Goal: Transaction & Acquisition: Purchase product/service

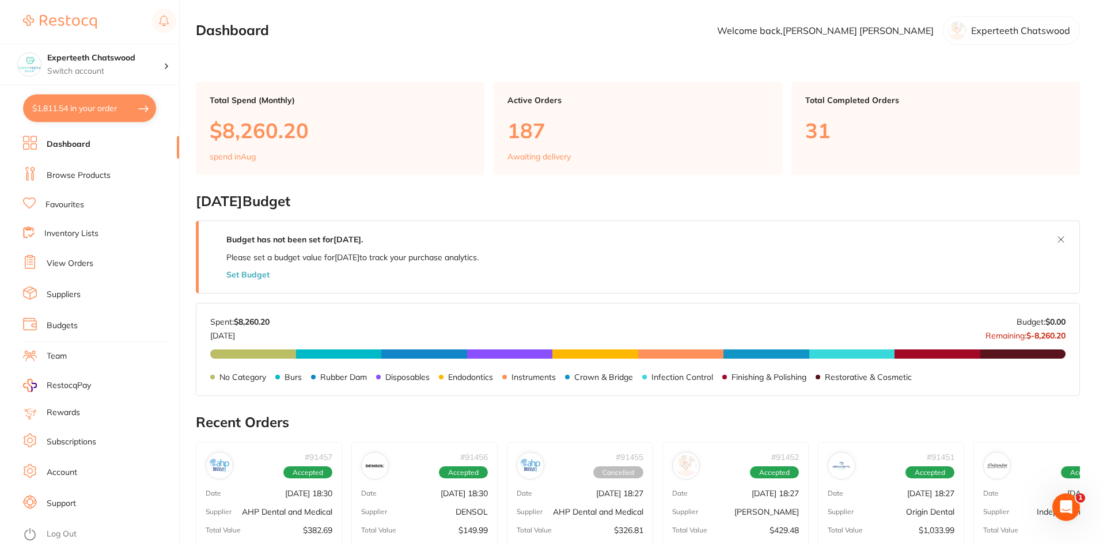
click at [107, 107] on button "$1,811.54 in your order" at bounding box center [89, 108] width 133 height 28
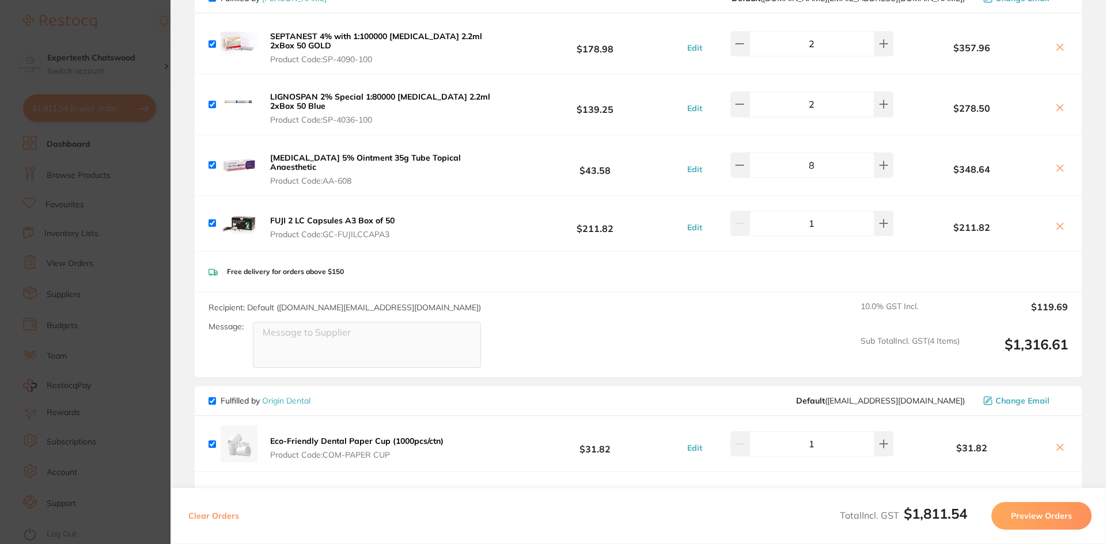
scroll to position [346, 0]
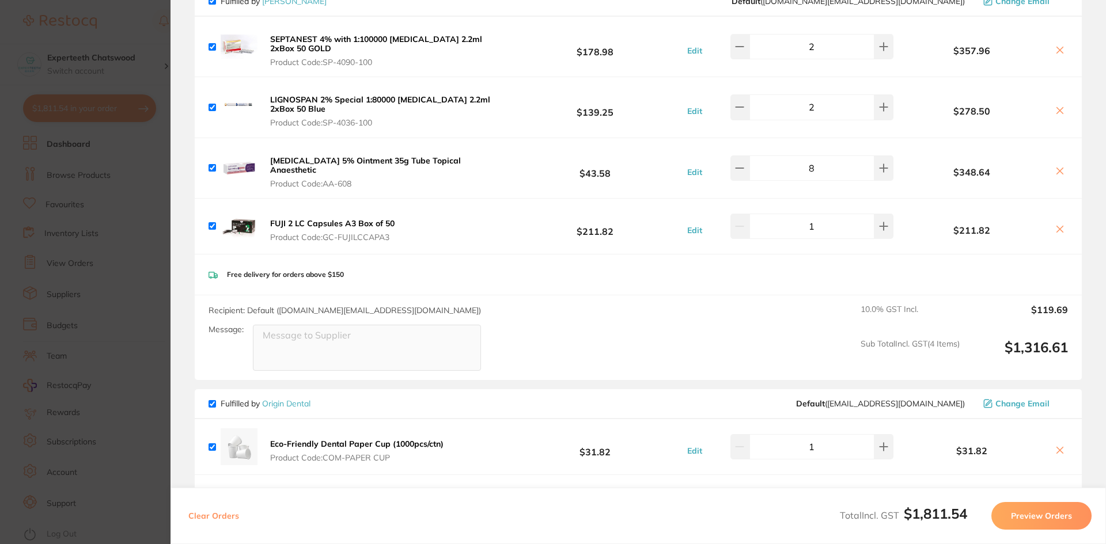
click at [284, 221] on b "FUJI 2 LC Capsules A3 Box of 50" at bounding box center [332, 223] width 124 height 10
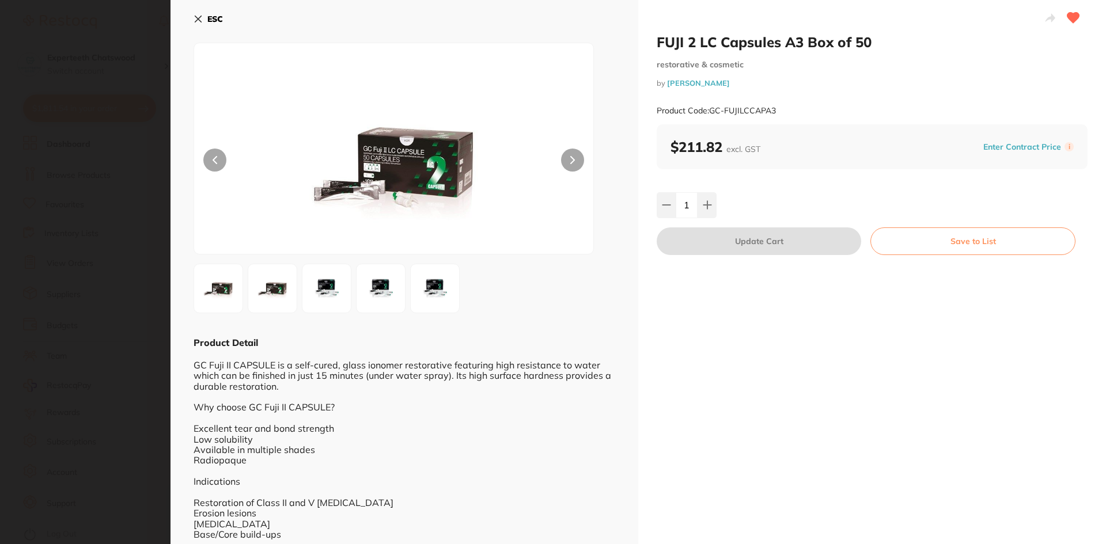
scroll to position [0, 0]
drag, startPoint x: 649, startPoint y: 40, endPoint x: 681, endPoint y: 39, distance: 32.3
click at [681, 39] on div "FUJI 2 LC Capsules A3 Box of 50 restorative & cosmetic by [PERSON_NAME] Product…" at bounding box center [872, 274] width 468 height 549
copy h2 "FUJI"
click at [198, 18] on icon at bounding box center [198, 18] width 9 height 9
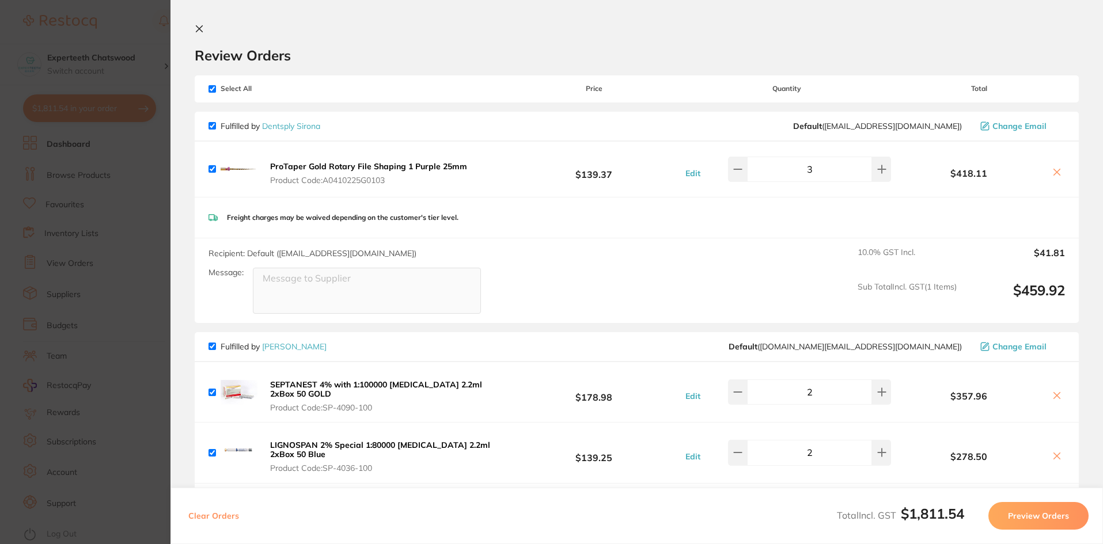
scroll to position [22, 0]
click at [195, 25] on icon at bounding box center [199, 28] width 9 height 9
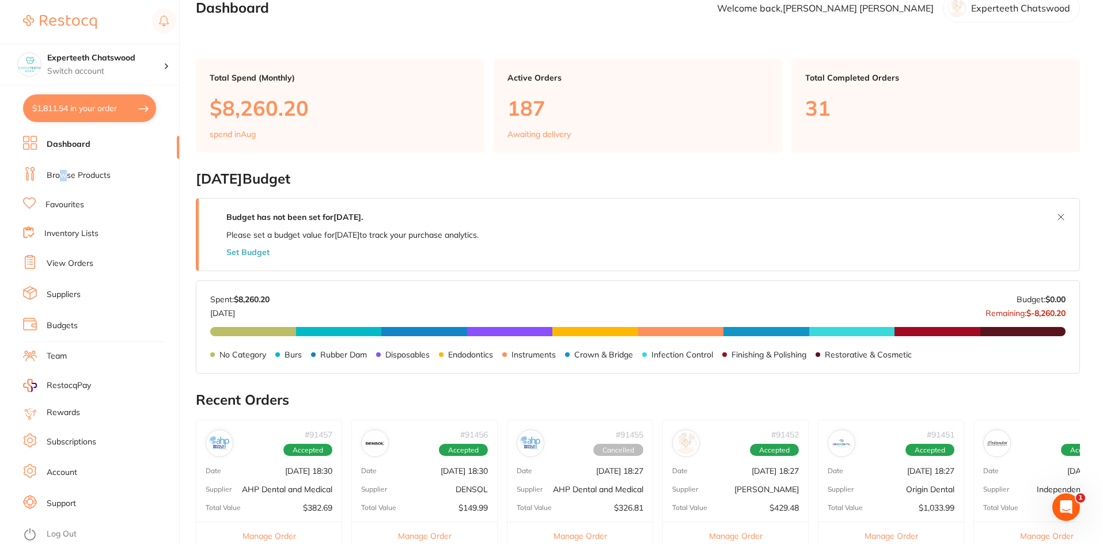
drag, startPoint x: 193, startPoint y: 25, endPoint x: 63, endPoint y: 168, distance: 192.4
click at [63, 168] on li "Browse Products" at bounding box center [101, 175] width 156 height 17
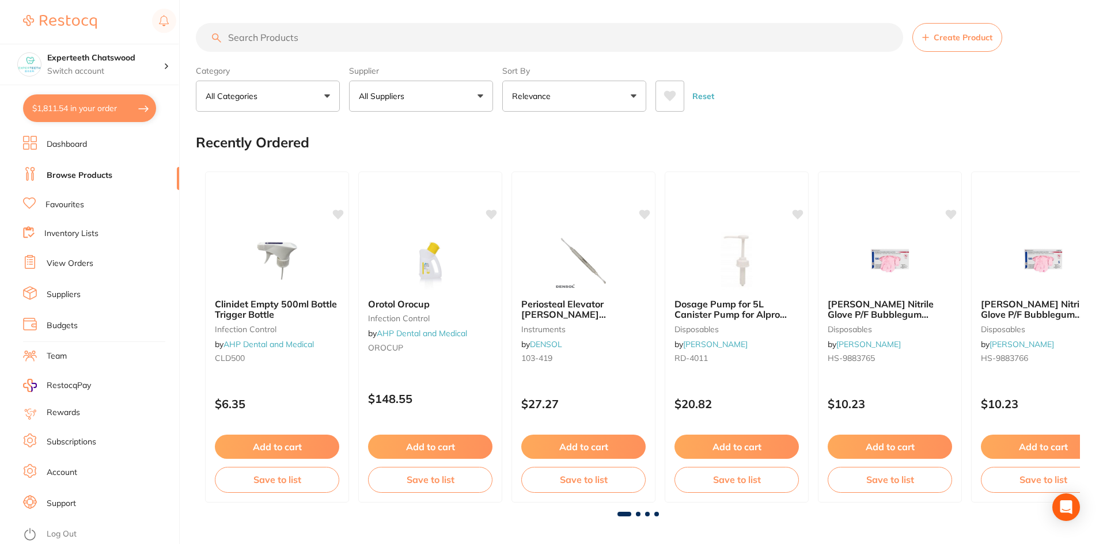
click at [274, 36] on input "search" at bounding box center [549, 37] width 707 height 29
paste input "FUJI"
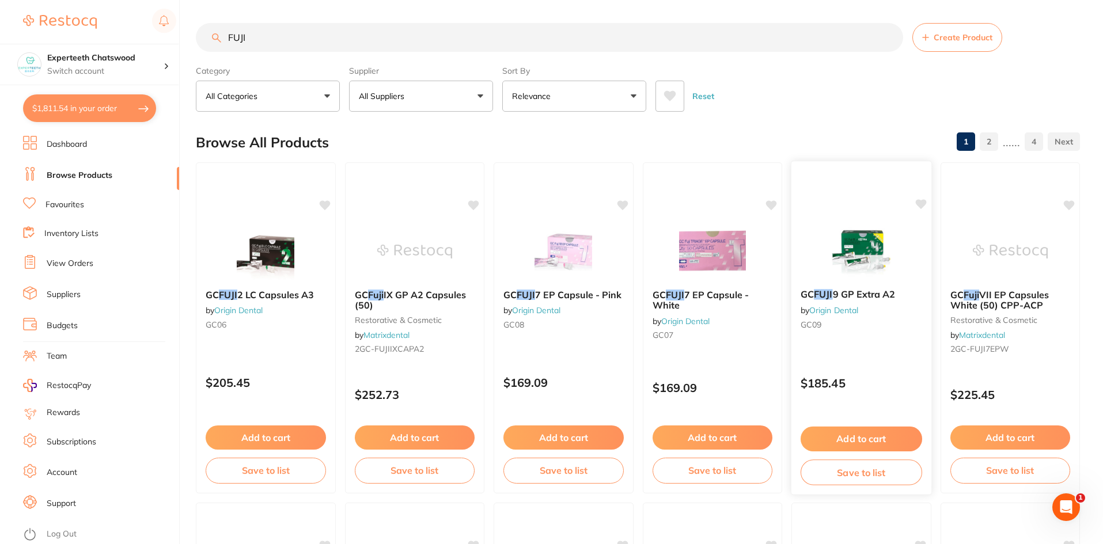
type input "FUJI"
click at [864, 438] on button "Add to cart" at bounding box center [862, 439] width 122 height 25
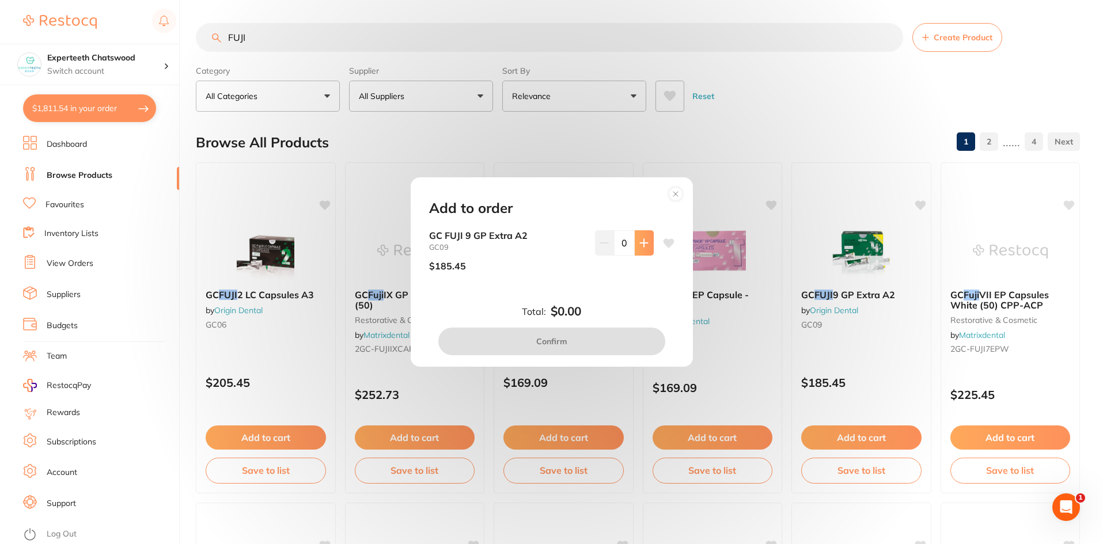
click at [642, 250] on button at bounding box center [644, 242] width 19 height 25
type input "1"
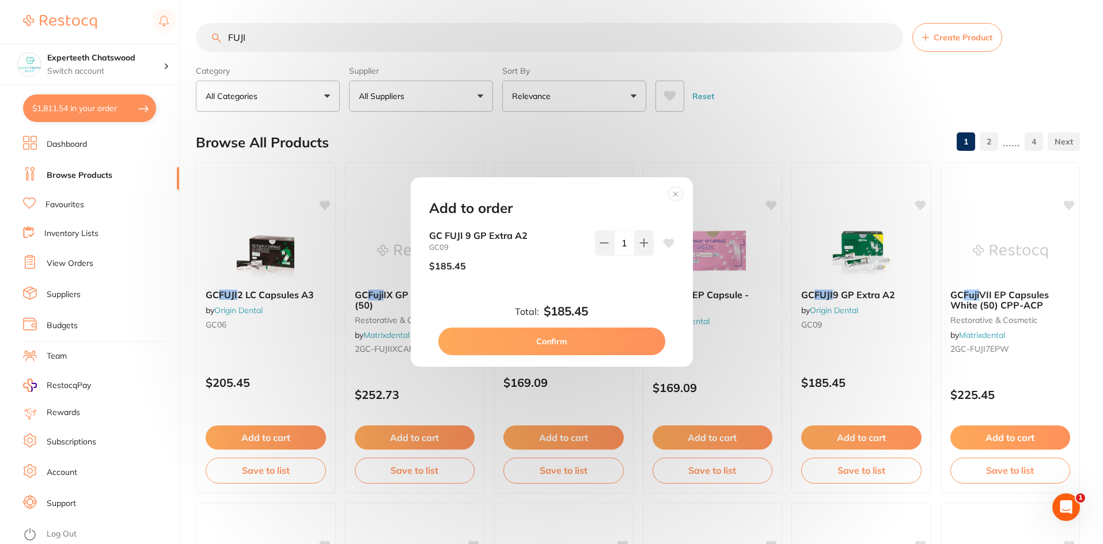
click at [579, 338] on button "Confirm" at bounding box center [551, 342] width 227 height 28
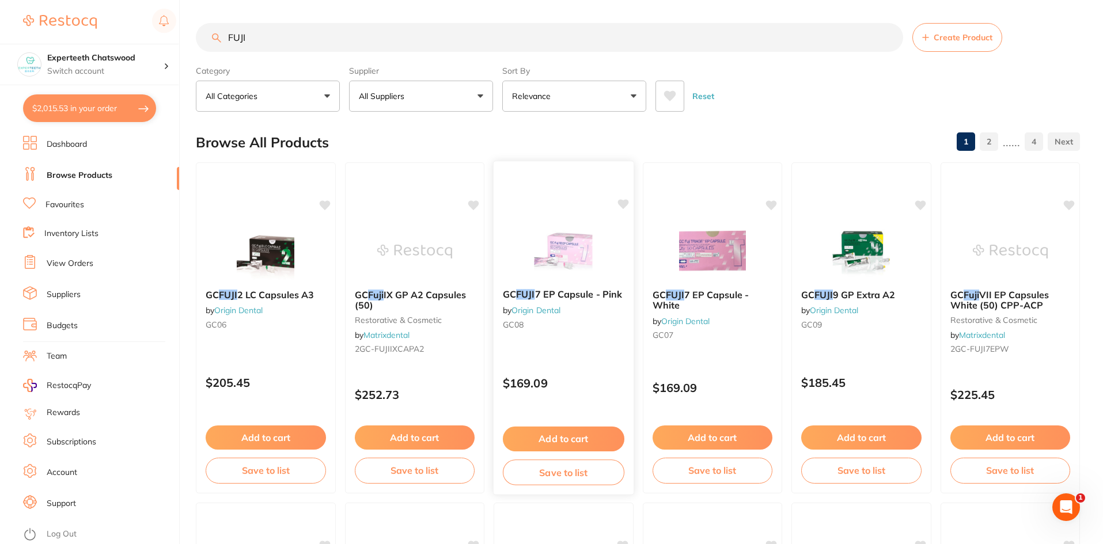
checkbox input "false"
click at [196, 31] on div "FUJI Create Product" at bounding box center [638, 37] width 884 height 29
paste input "Hemodent Liquid"
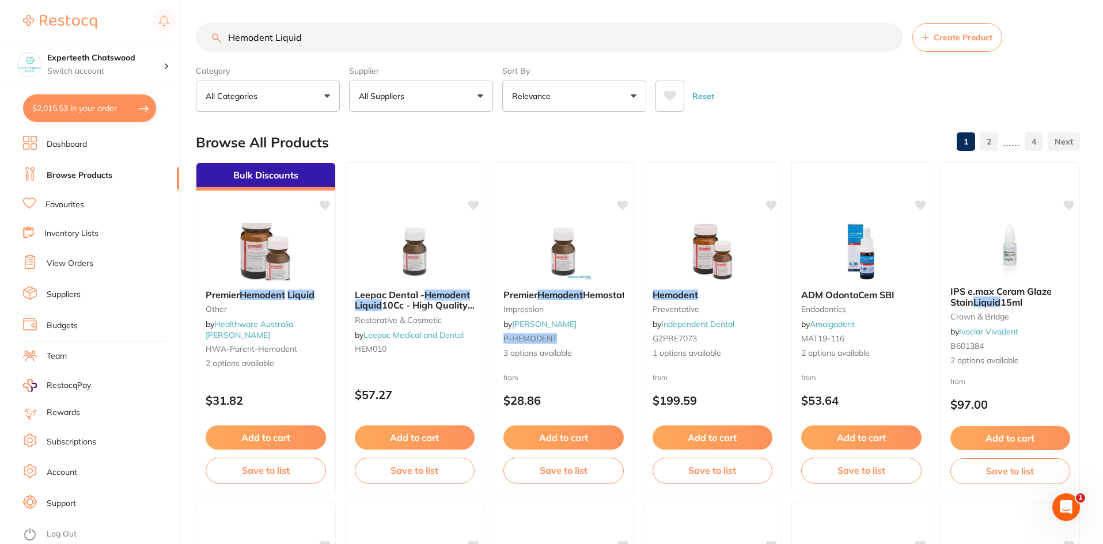
type input "Hemodent Liquid"
click at [67, 203] on link "Favourites" at bounding box center [64, 205] width 39 height 12
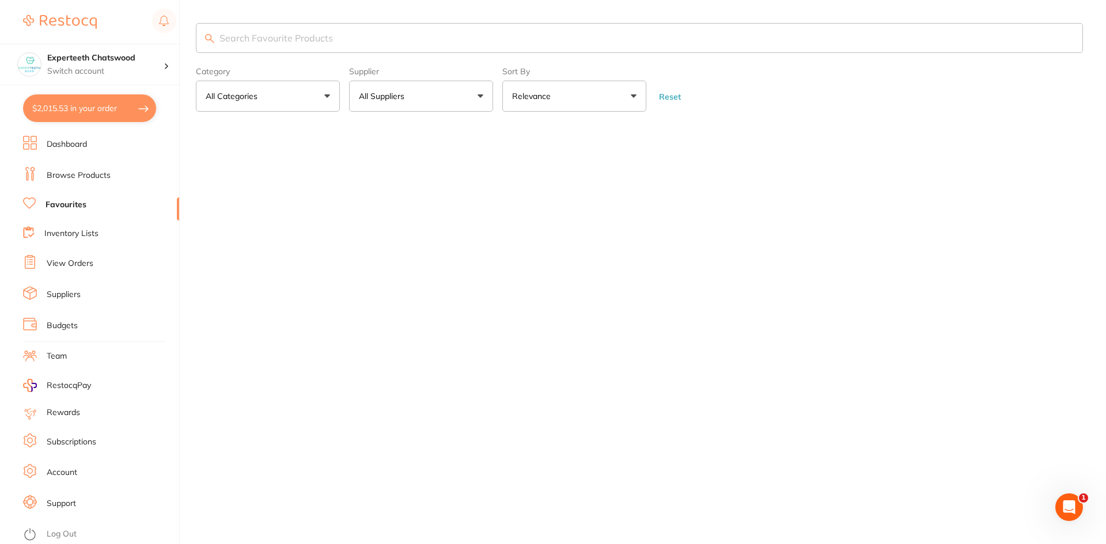
click at [302, 36] on input "search" at bounding box center [639, 38] width 887 height 30
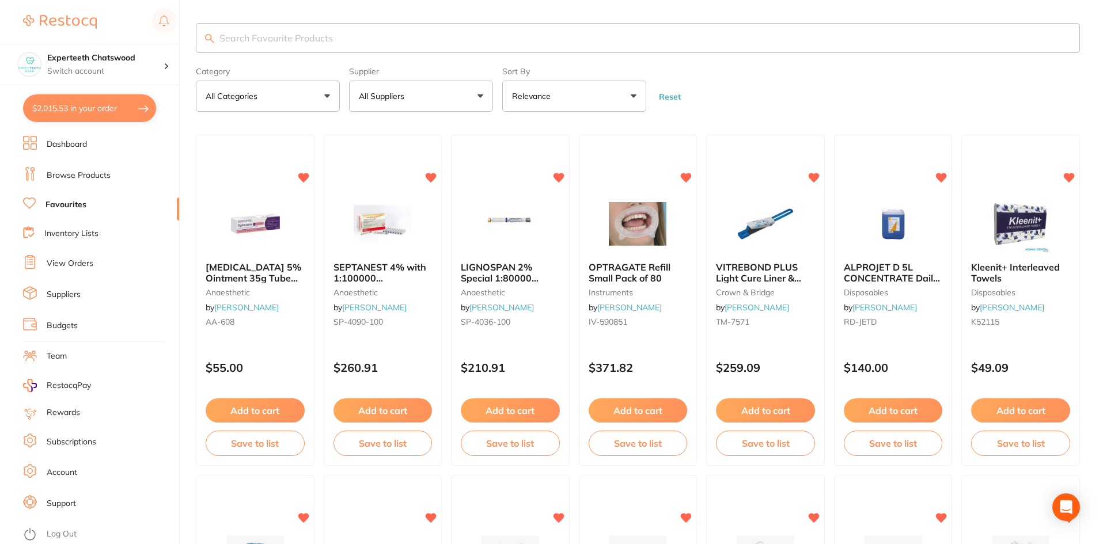
click at [299, 33] on input "search" at bounding box center [638, 38] width 884 height 30
paste input "Hemodent Liquid"
type input "Hemodent Liquid"
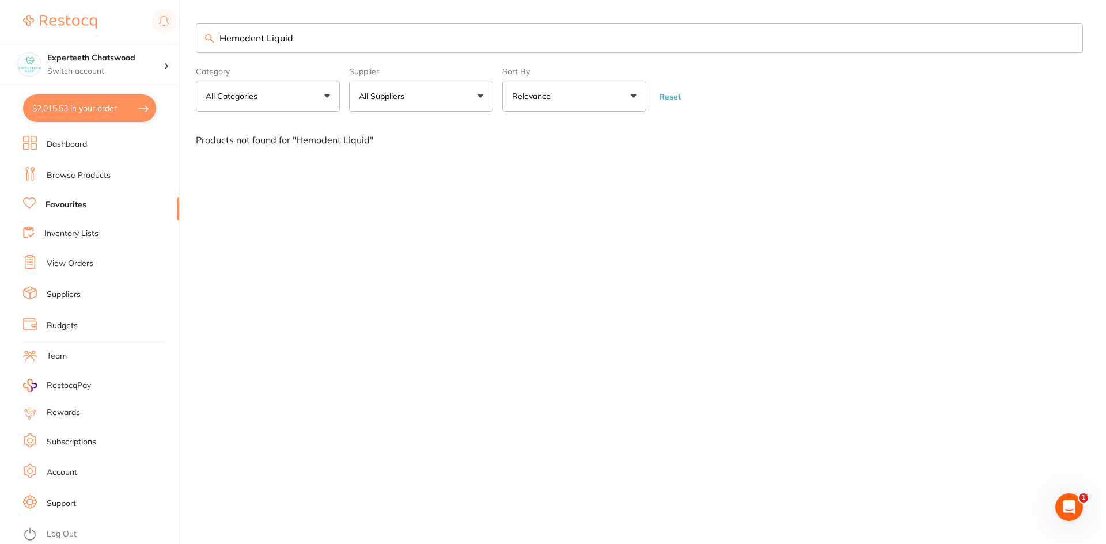
click at [68, 143] on link "Dashboard" at bounding box center [67, 145] width 40 height 12
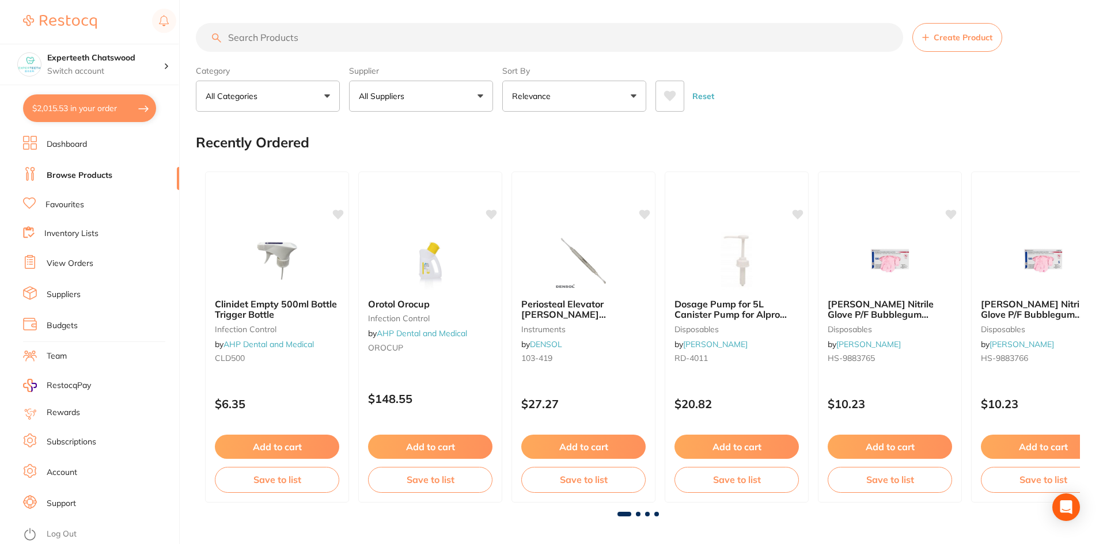
click at [300, 34] on input "search" at bounding box center [549, 37] width 707 height 29
paste input "Hemodent Liquid"
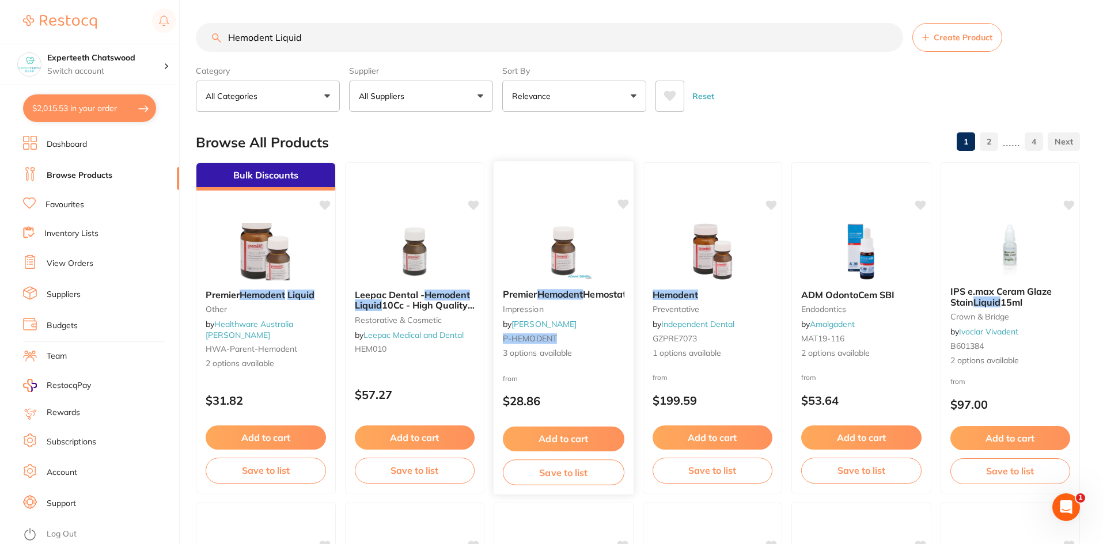
type input "Hemodent Liquid"
click at [560, 438] on button "Add to cart" at bounding box center [564, 439] width 122 height 25
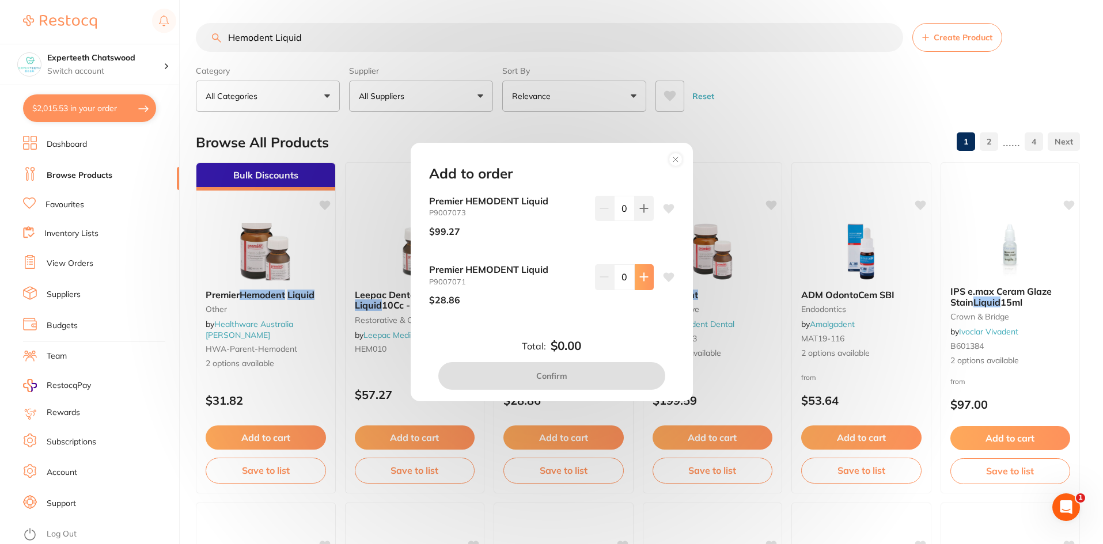
click at [646, 280] on button at bounding box center [644, 276] width 19 height 25
click at [639, 268] on button at bounding box center [644, 276] width 19 height 25
type input "3"
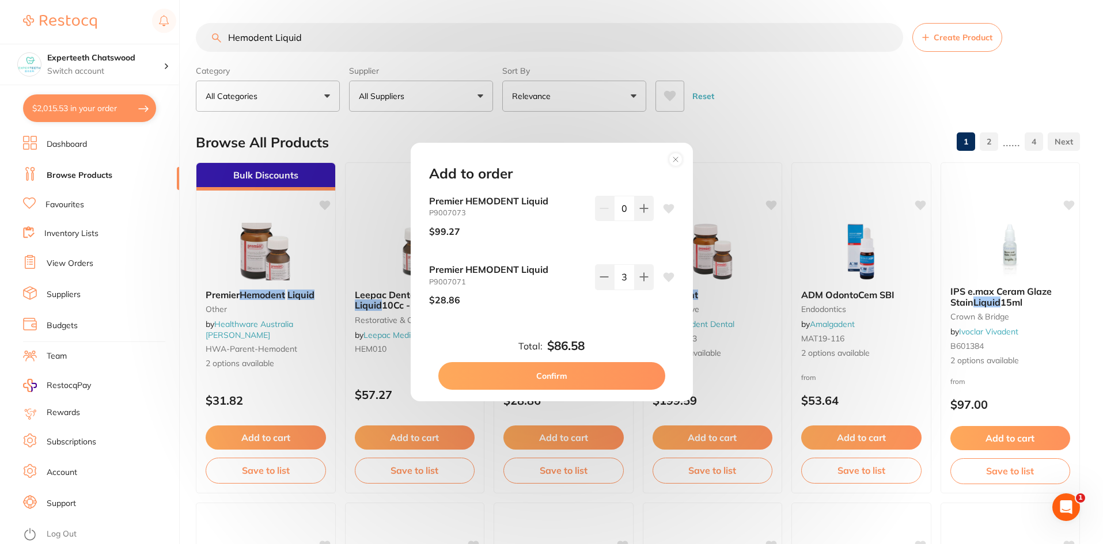
click at [556, 366] on button "Confirm" at bounding box center [551, 376] width 227 height 28
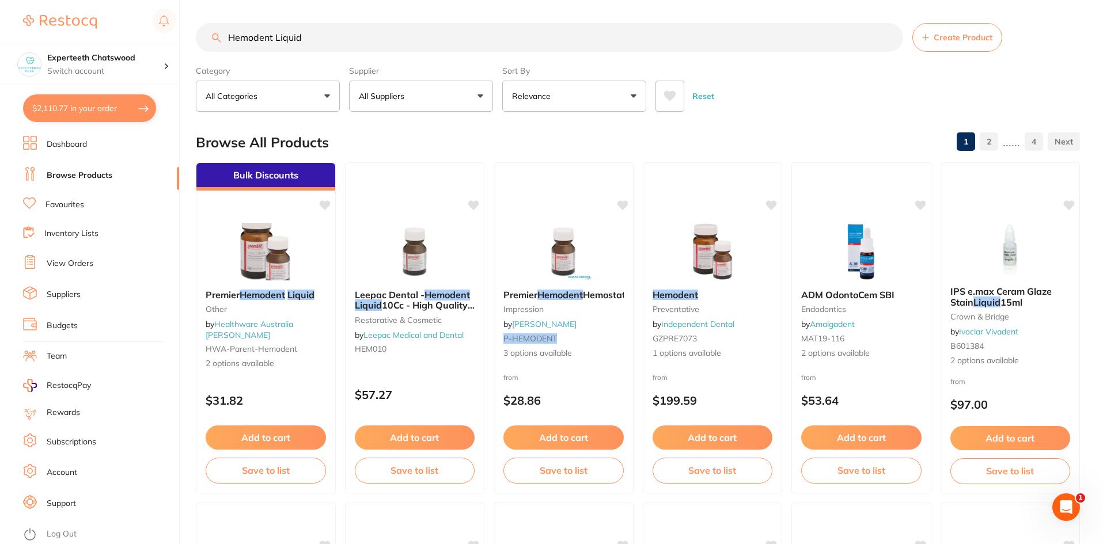
click at [111, 113] on button "$2,110.77 in your order" at bounding box center [89, 108] width 133 height 28
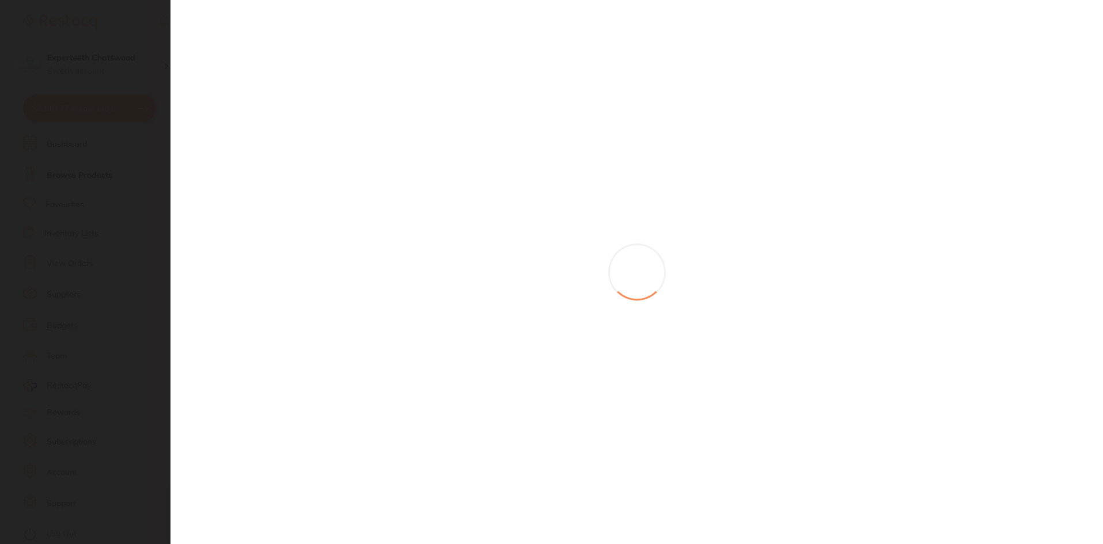
checkbox input "true"
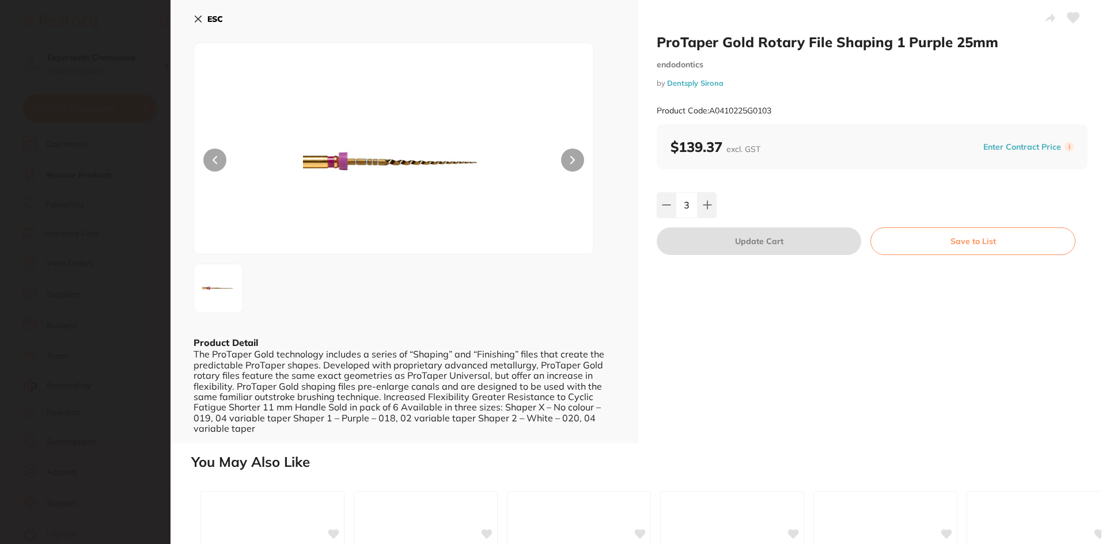
click at [199, 20] on icon at bounding box center [198, 19] width 6 height 6
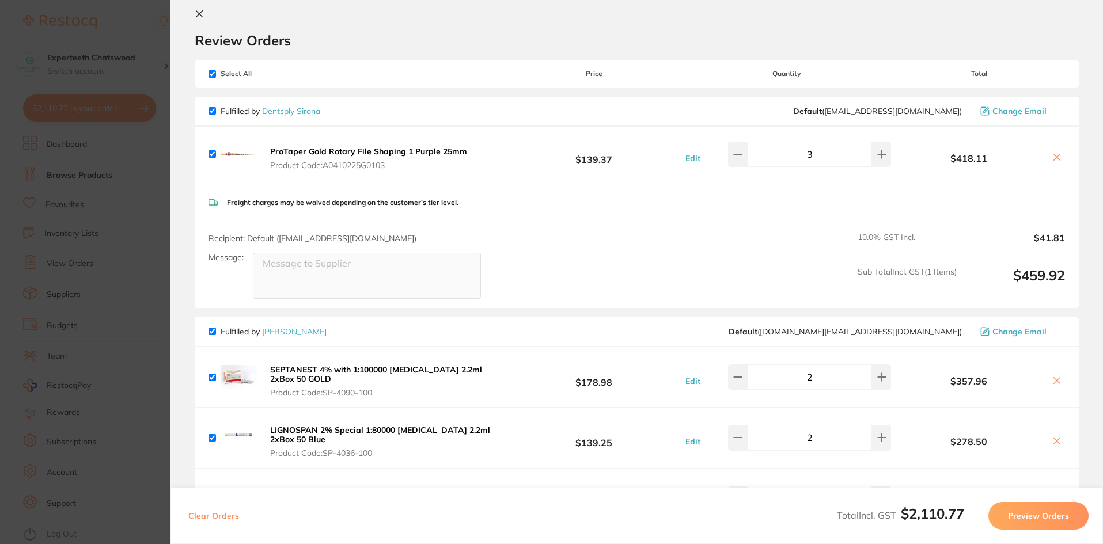
scroll to position [14, 0]
click at [195, 10] on icon at bounding box center [199, 14] width 9 height 9
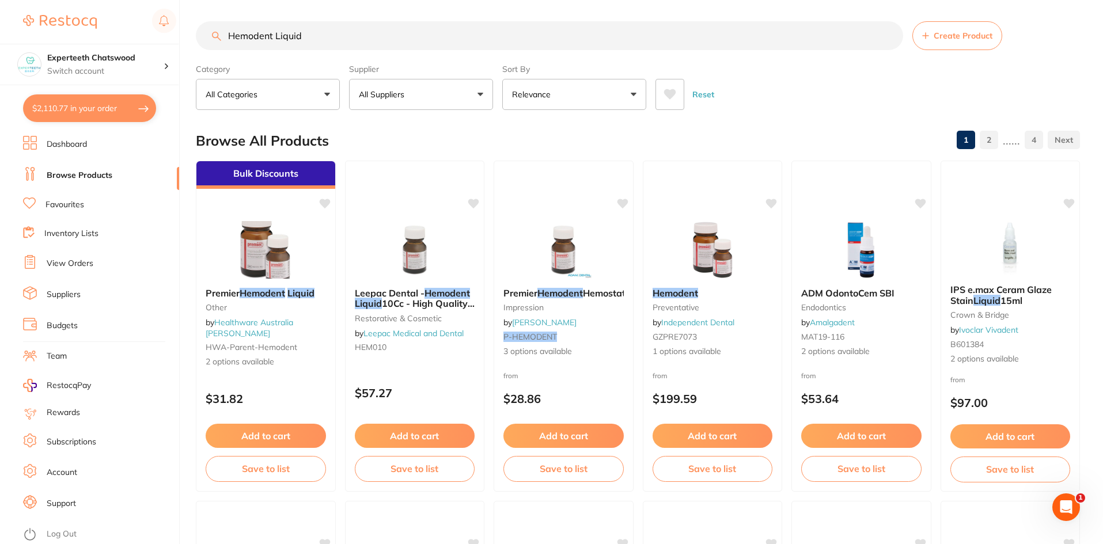
click at [67, 101] on button "$2,110.77 in your order" at bounding box center [89, 108] width 133 height 28
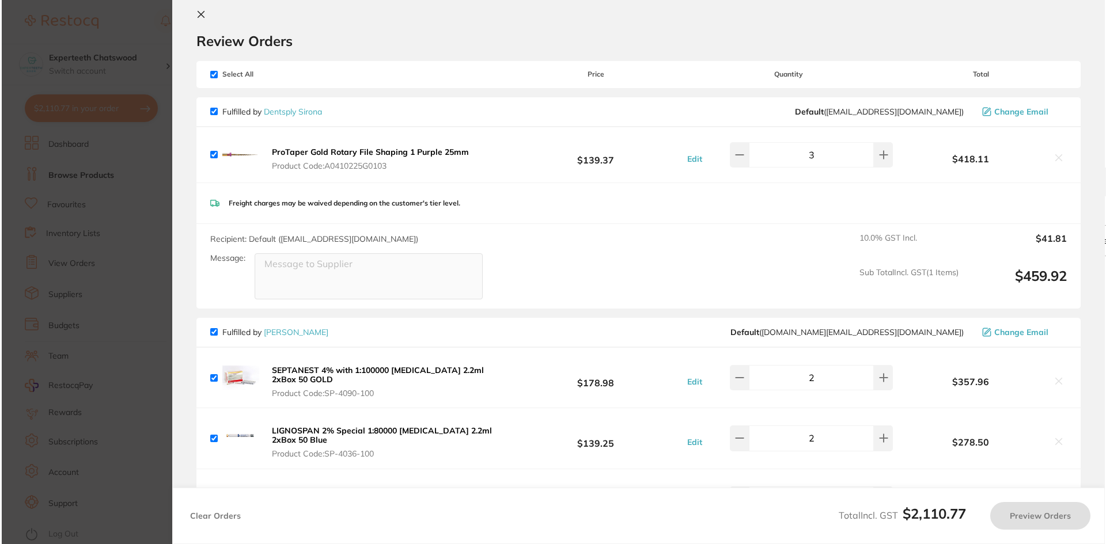
scroll to position [0, 0]
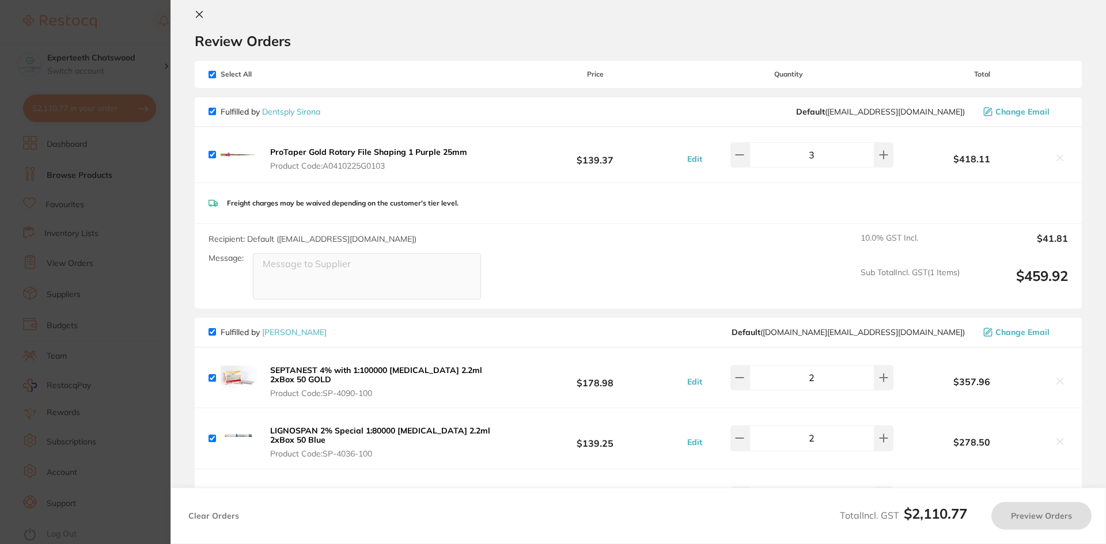
click at [199, 12] on icon at bounding box center [199, 14] width 9 height 9
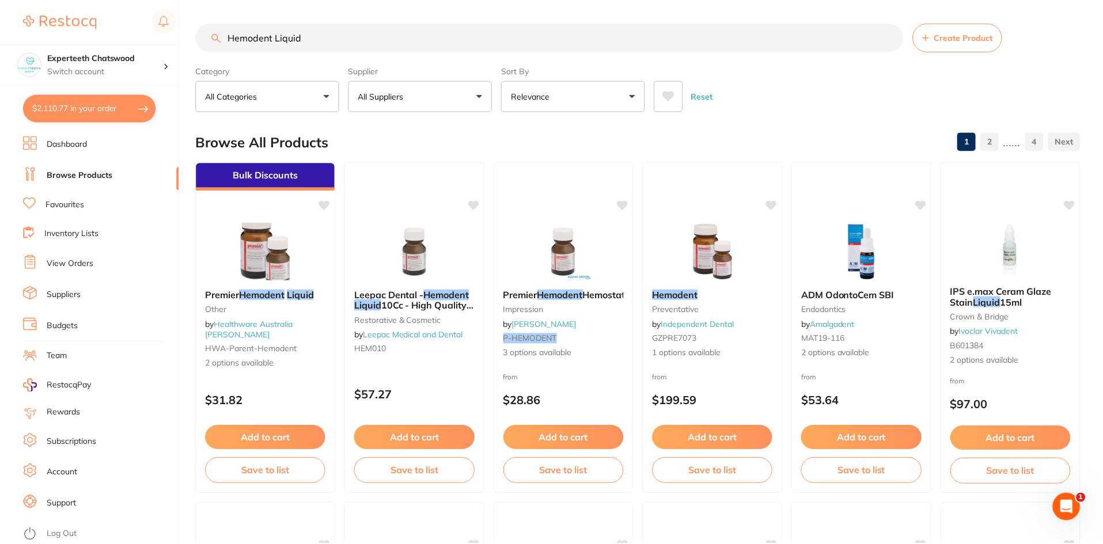
scroll to position [2, 0]
